Goal: Information Seeking & Learning: Learn about a topic

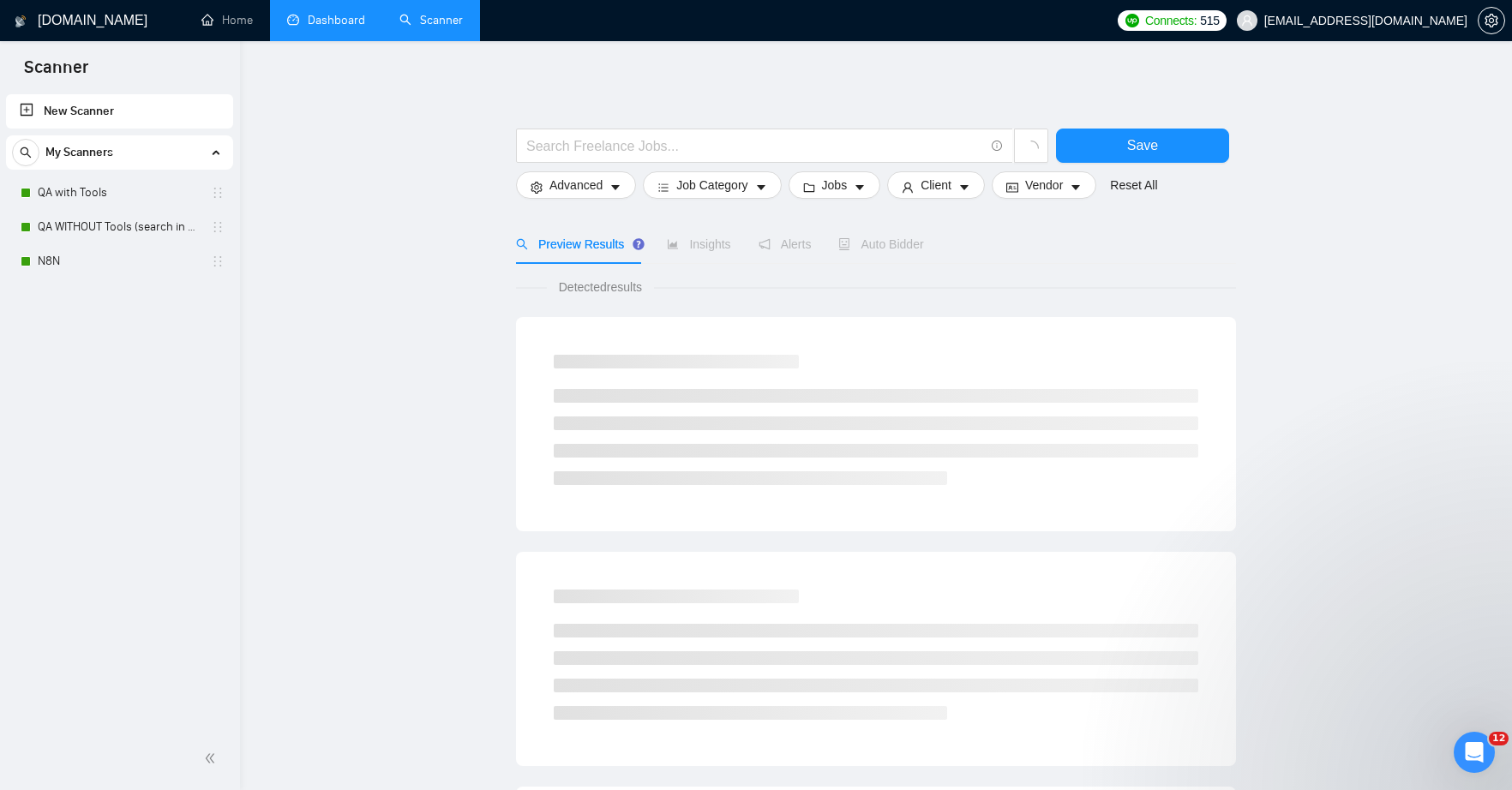
click at [312, 27] on link "Dashboard" at bounding box center [326, 20] width 78 height 15
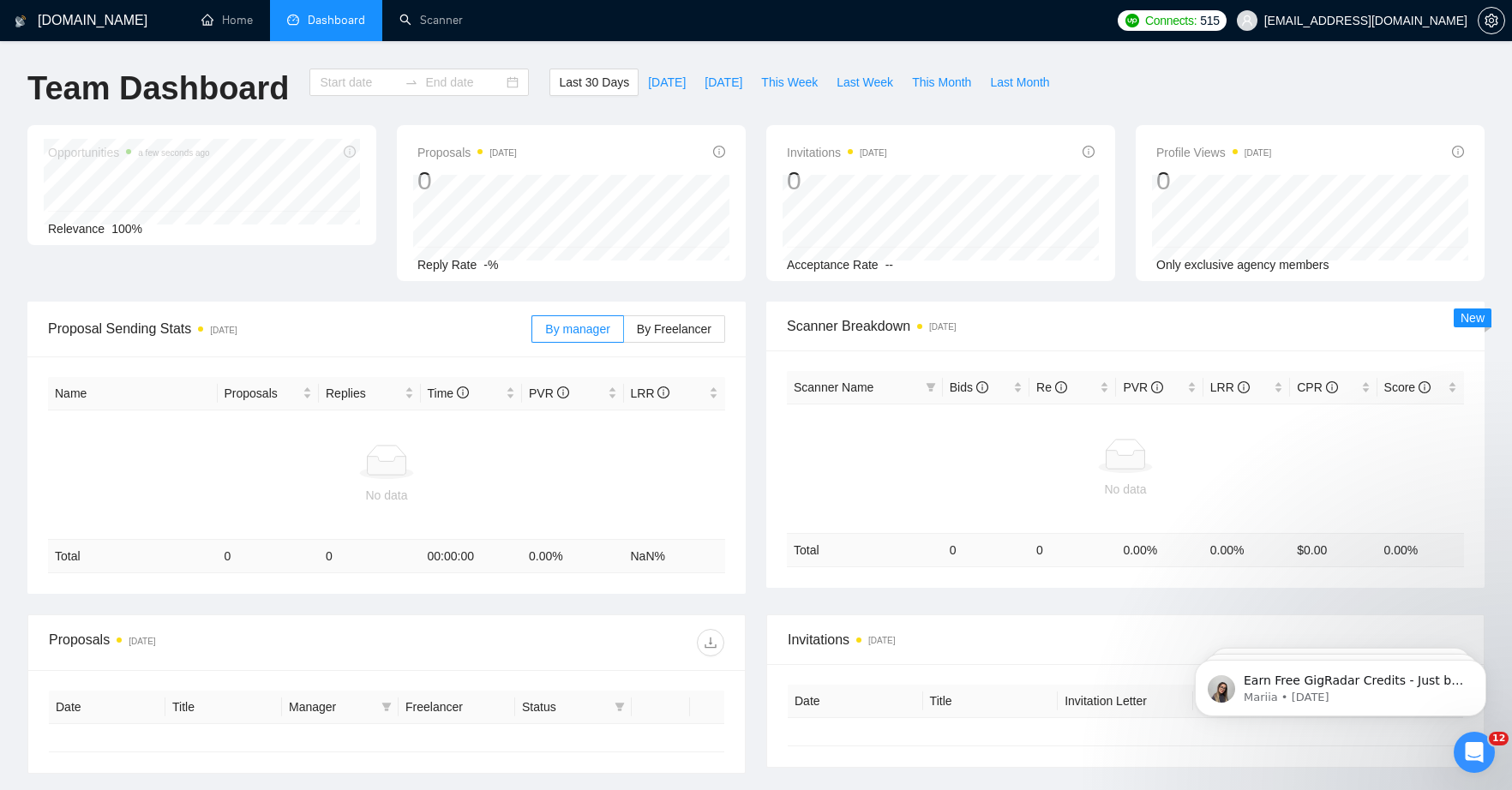
type input "[DATE]"
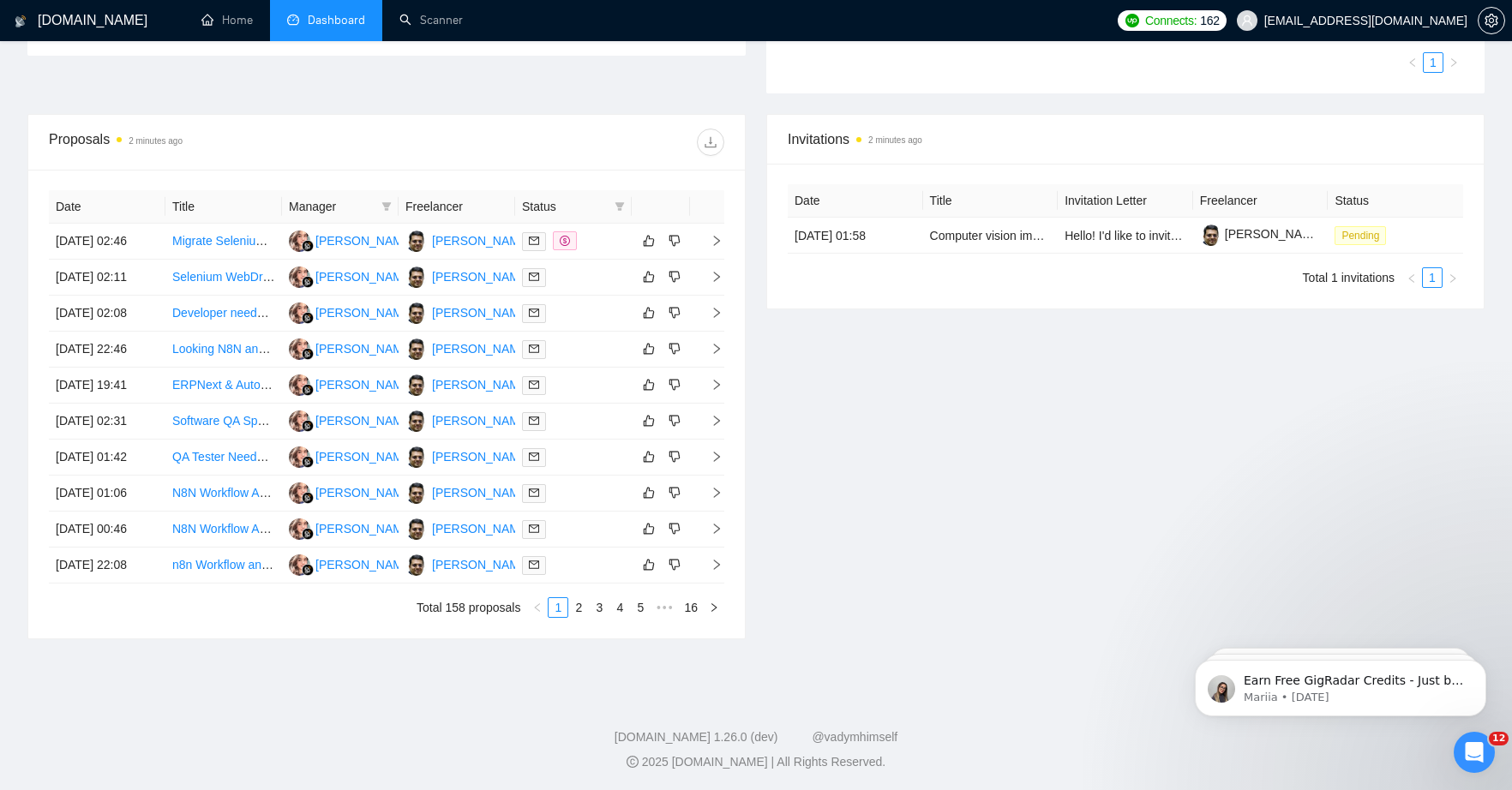
scroll to position [516, 0]
click at [228, 247] on link "Migrate Selenium Test Infrastructure to Self-Hosted Runner" at bounding box center [329, 240] width 315 height 14
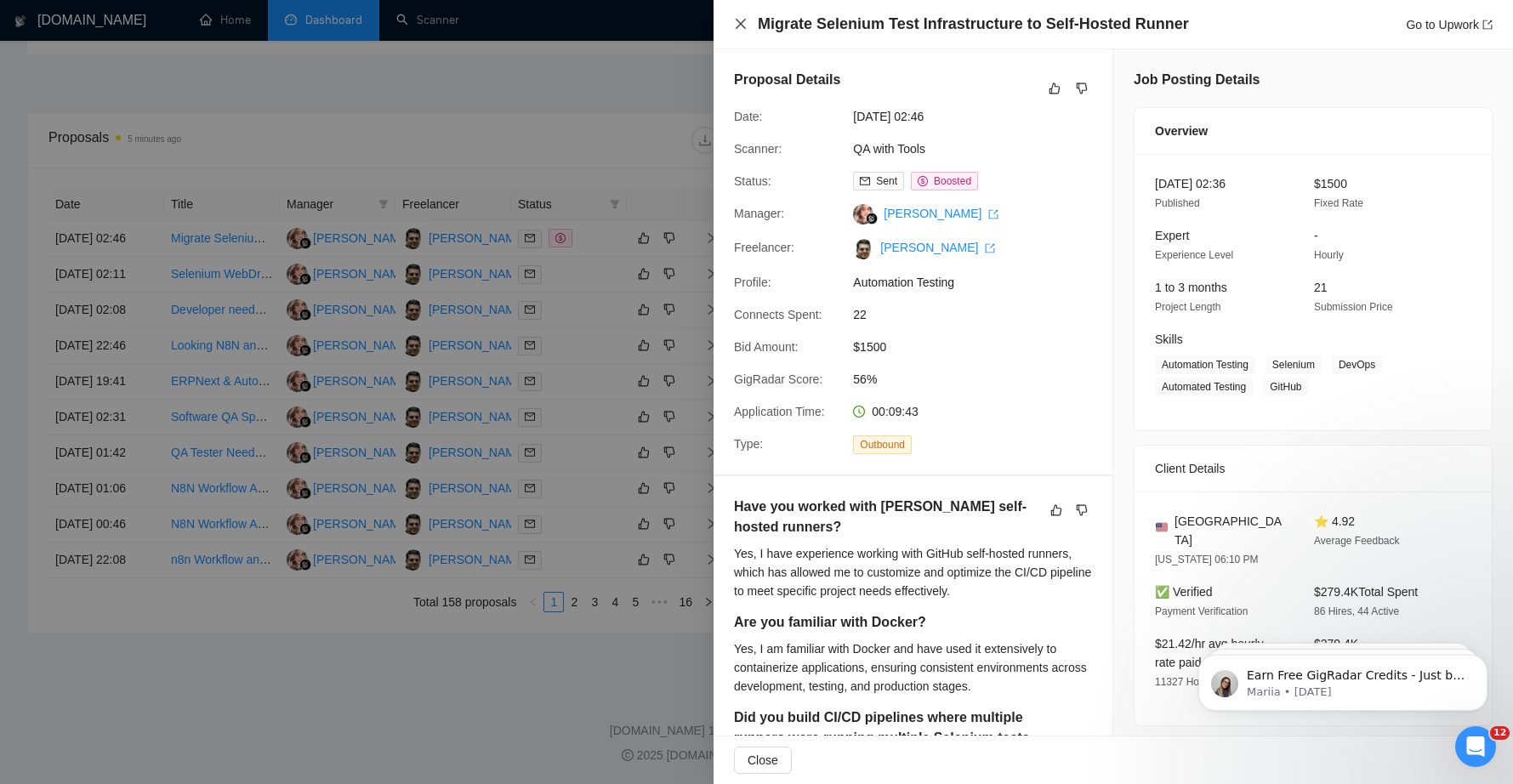
click at [739, 27] on icon "close" at bounding box center [741, 24] width 14 height 14
